Goal: Information Seeking & Learning: Learn about a topic

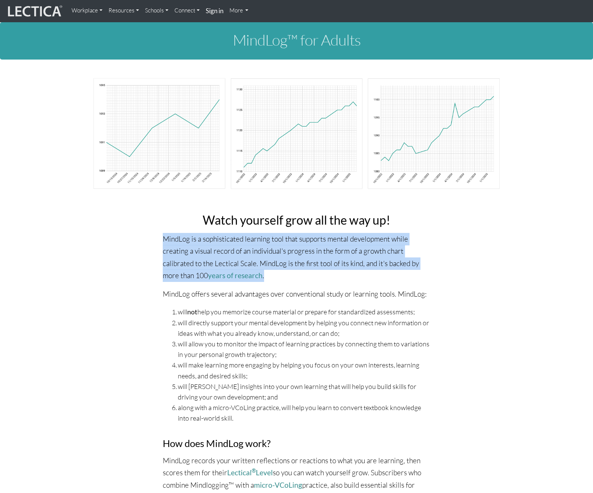
drag, startPoint x: 157, startPoint y: 235, endPoint x: 278, endPoint y: 273, distance: 126.4
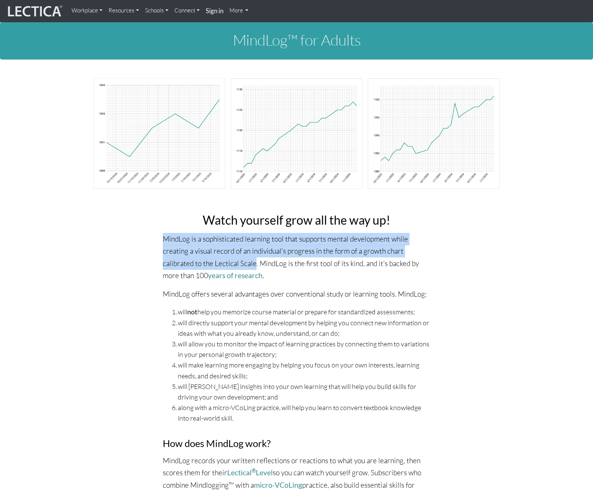
drag, startPoint x: 164, startPoint y: 238, endPoint x: 255, endPoint y: 261, distance: 94.0
click at [255, 261] on p "MindLog is a sophisticated learning tool that supports mental development while…" at bounding box center [296, 257] width 267 height 49
click at [250, 268] on div at bounding box center [250, 268] width 0 height 0
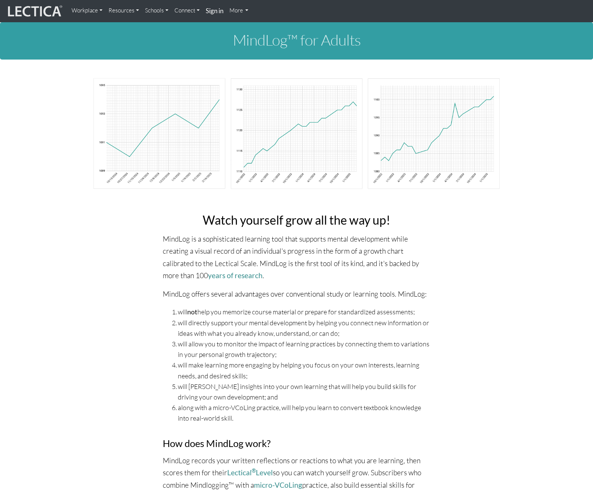
click at [268, 281] on p "MindLog is a sophisticated learning tool that supports mental development while…" at bounding box center [296, 257] width 267 height 49
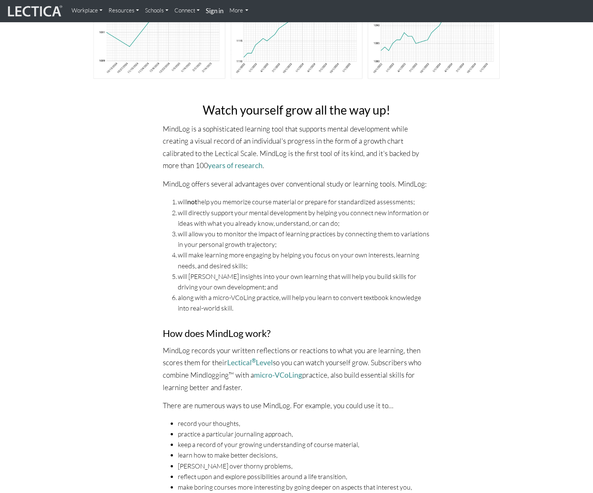
scroll to position [231, 0]
